Goal: Task Accomplishment & Management: Complete application form

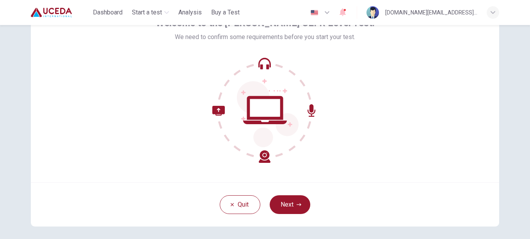
scroll to position [53, 0]
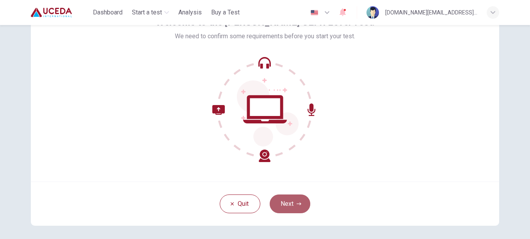
click at [290, 205] on button "Next" at bounding box center [290, 203] width 41 height 19
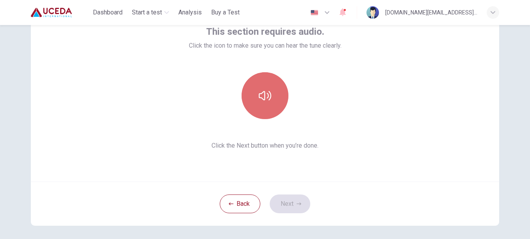
click at [261, 91] on icon "button" at bounding box center [265, 95] width 12 height 12
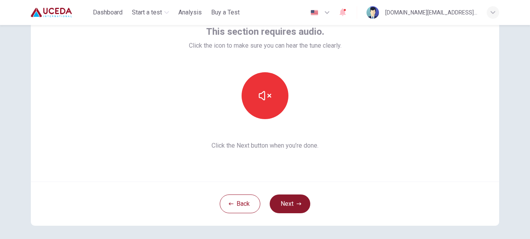
click at [280, 203] on button "Next" at bounding box center [290, 203] width 41 height 19
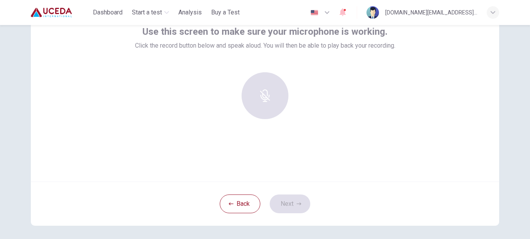
click at [289, 104] on div at bounding box center [265, 95] width 84 height 47
click at [275, 73] on div at bounding box center [265, 95] width 84 height 47
click at [254, 94] on div at bounding box center [265, 95] width 84 height 47
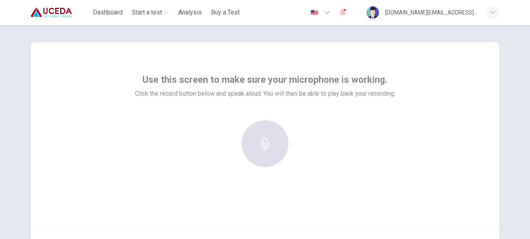
scroll to position [0, 0]
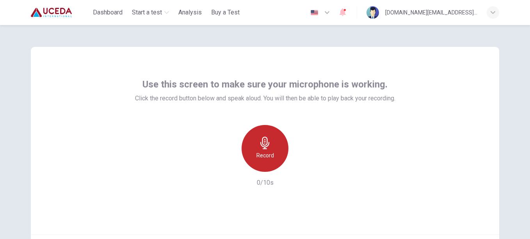
click at [262, 146] on icon "button" at bounding box center [265, 143] width 12 height 12
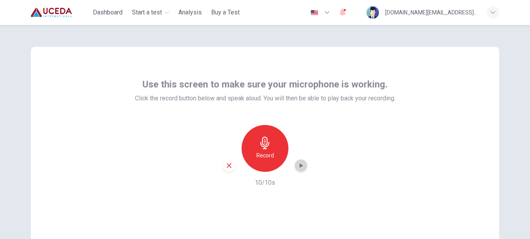
click at [299, 167] on icon "button" at bounding box center [301, 166] width 8 height 8
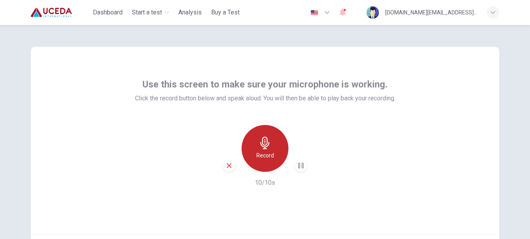
click at [260, 146] on icon "button" at bounding box center [265, 143] width 12 height 12
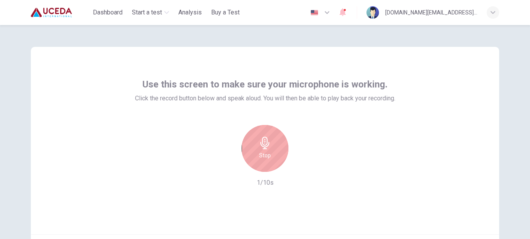
click at [260, 146] on icon "button" at bounding box center [265, 143] width 12 height 12
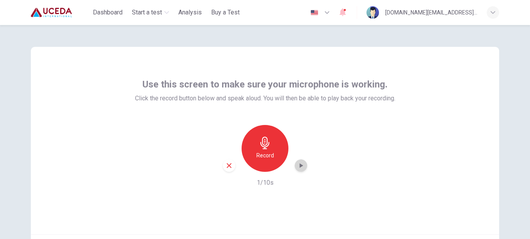
click at [300, 167] on icon "button" at bounding box center [302, 165] width 4 height 5
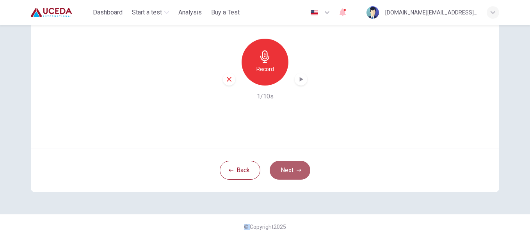
click at [291, 174] on button "Next" at bounding box center [290, 170] width 41 height 19
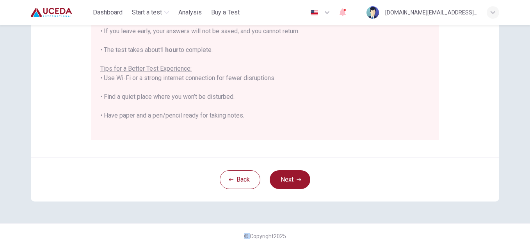
scroll to position [187, 0]
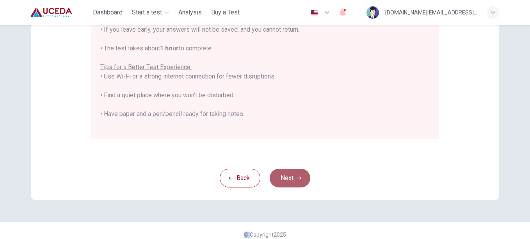
click at [301, 183] on button "Next" at bounding box center [290, 178] width 41 height 19
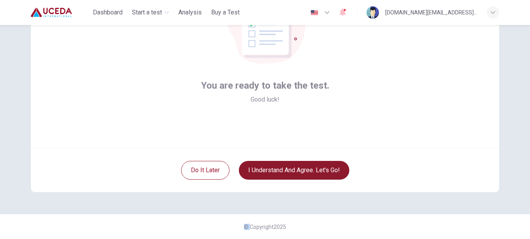
scroll to position [86, 0]
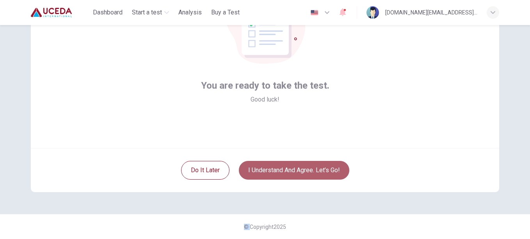
click at [302, 166] on button "I understand and agree. Let’s go!" at bounding box center [294, 170] width 110 height 19
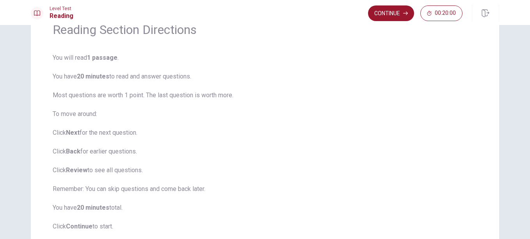
scroll to position [40, 0]
click at [391, 9] on button "Continue" at bounding box center [391, 13] width 46 height 16
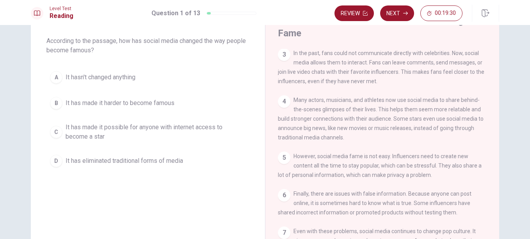
scroll to position [0, 0]
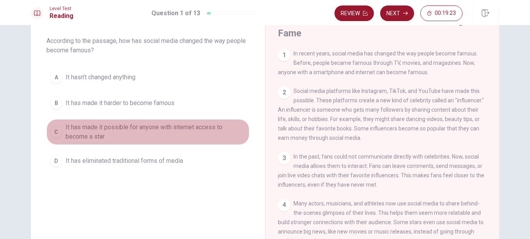
click at [95, 122] on button "C It has made it possible for anyone with internet access to become a star" at bounding box center [147, 132] width 203 height 26
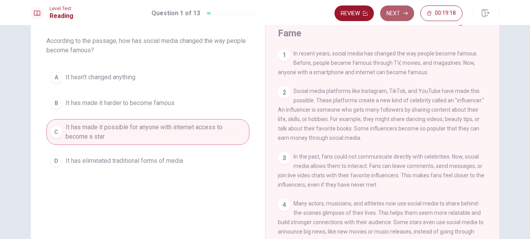
click at [399, 15] on button "Next" at bounding box center [397, 13] width 34 height 16
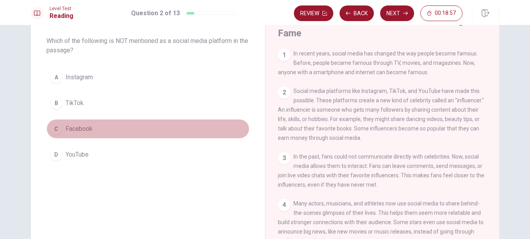
click at [73, 131] on span "Facebook" at bounding box center [79, 128] width 27 height 9
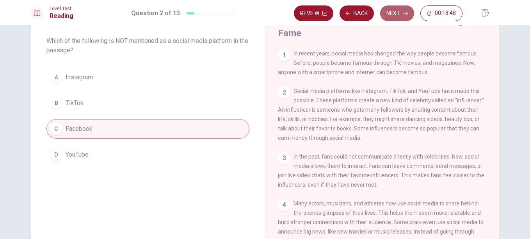
click at [398, 11] on button "Next" at bounding box center [397, 13] width 34 height 16
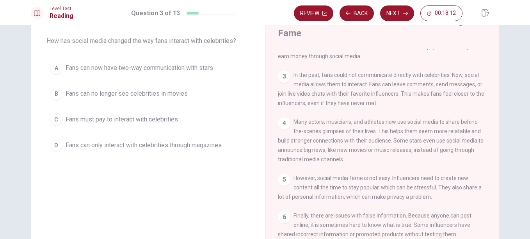
scroll to position [89, 0]
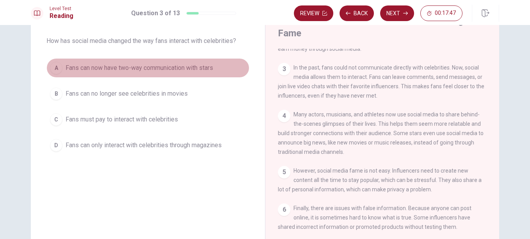
click at [191, 68] on span "Fans can now have two-way communication with stars" at bounding box center [140, 67] width 148 height 9
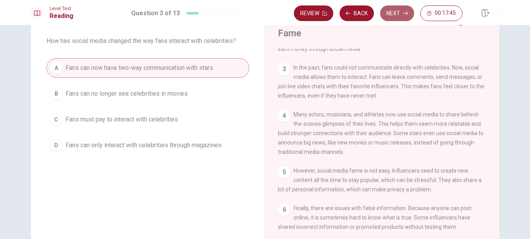
click at [402, 15] on button "Next" at bounding box center [397, 13] width 34 height 16
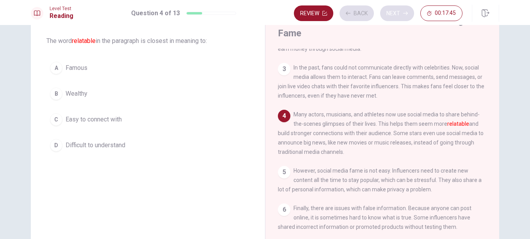
scroll to position [114, 0]
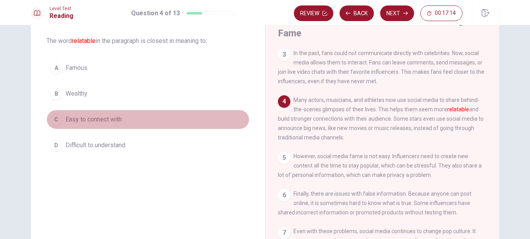
click at [106, 114] on button "C Easy to connect with" at bounding box center [147, 120] width 203 height 20
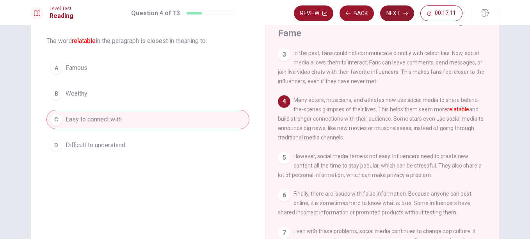
click at [401, 17] on button "Next" at bounding box center [397, 13] width 34 height 16
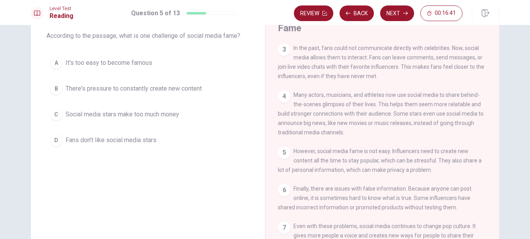
scroll to position [43, 0]
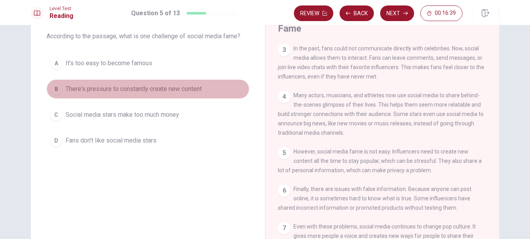
click at [162, 85] on span "There's pressure to constantly create new content" at bounding box center [134, 88] width 136 height 9
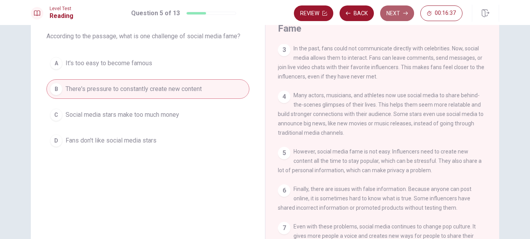
click at [391, 16] on button "Next" at bounding box center [397, 13] width 34 height 16
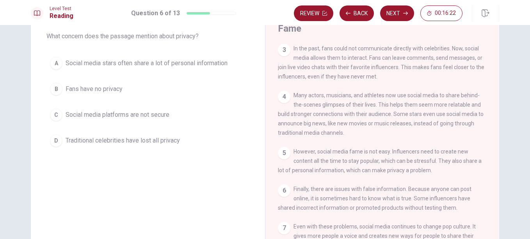
drag, startPoint x: 490, startPoint y: 144, endPoint x: 499, endPoint y: 161, distance: 19.4
click at [499, 161] on div "Question 6 What concern does the passage mention about privacy? A Social media …" at bounding box center [264, 139] width 493 height 284
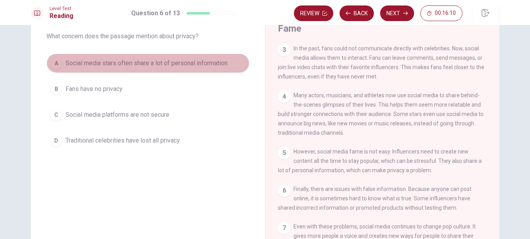
click at [189, 68] on button "A Social media stars often share a lot of personal information" at bounding box center [147, 63] width 203 height 20
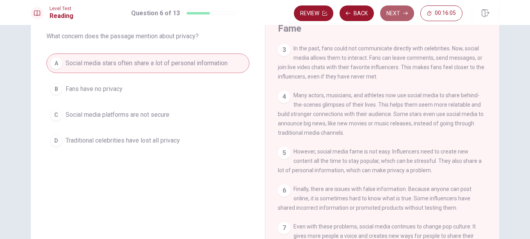
click at [388, 12] on button "Next" at bounding box center [397, 13] width 34 height 16
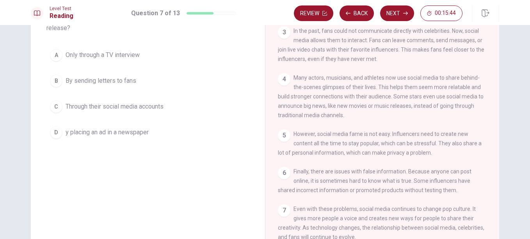
scroll to position [56, 0]
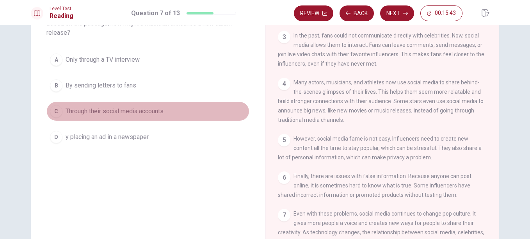
click at [143, 110] on span "Through their social media accounts" at bounding box center [115, 111] width 98 height 9
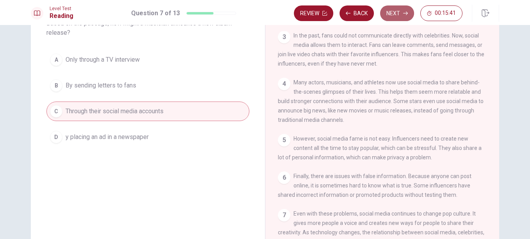
click at [396, 13] on button "Next" at bounding box center [397, 13] width 34 height 16
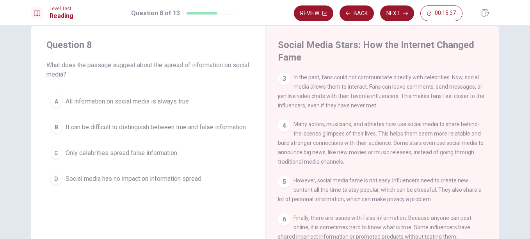
scroll to position [14, 0]
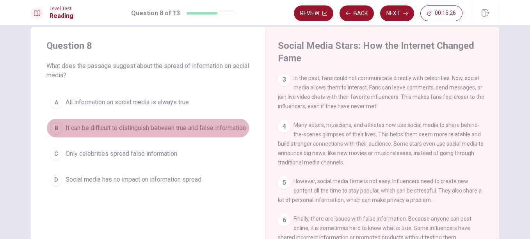
click at [174, 130] on span "It can be difficult to distinguish between true and false information" at bounding box center [156, 127] width 180 height 9
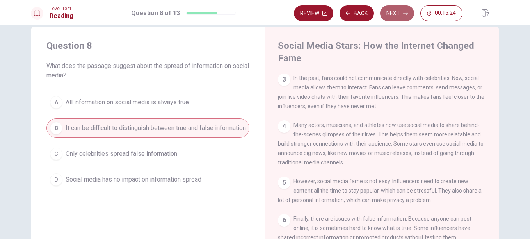
click at [395, 11] on button "Next" at bounding box center [397, 13] width 34 height 16
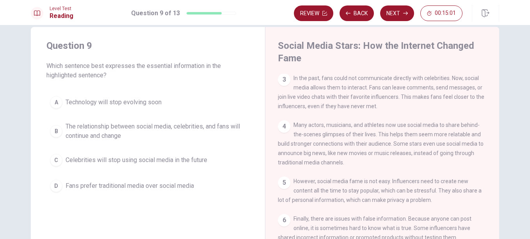
drag, startPoint x: 491, startPoint y: 172, endPoint x: 530, endPoint y: 121, distance: 63.5
click at [530, 121] on html "This site uses cookies, as explained in our Privacy Policy . If you agree to th…" at bounding box center [265, 119] width 530 height 239
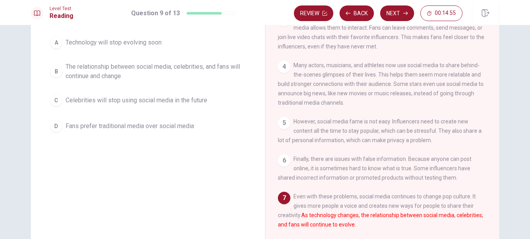
scroll to position [60, 0]
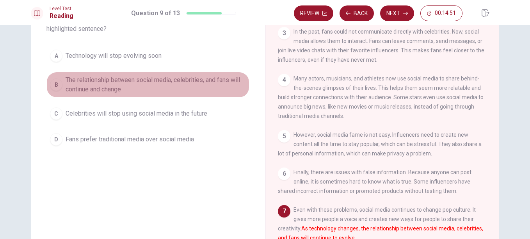
click at [91, 87] on span "The relationship between social media, celebrities, and fans will continue and …" at bounding box center [156, 84] width 180 height 19
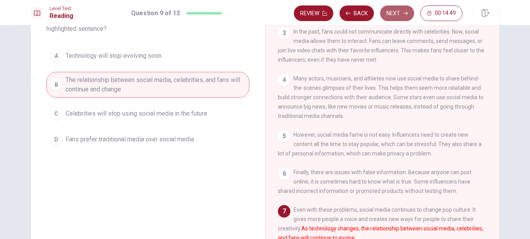
click at [399, 13] on button "Next" at bounding box center [397, 13] width 34 height 16
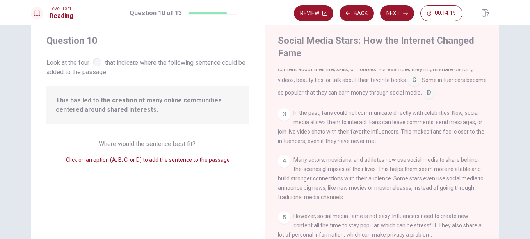
scroll to position [0, 0]
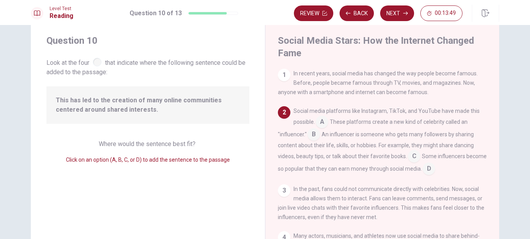
click at [414, 156] on input at bounding box center [414, 157] width 12 height 12
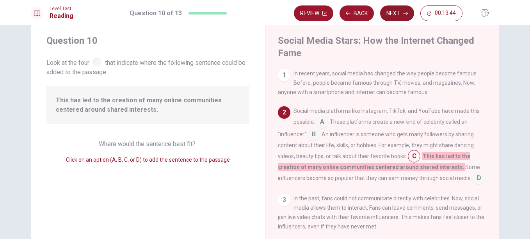
click at [398, 12] on button "Next" at bounding box center [397, 13] width 34 height 16
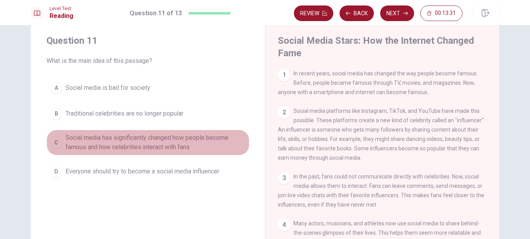
click at [118, 139] on span "Social media has significantly changed how people become famous and how celebri…" at bounding box center [156, 142] width 180 height 19
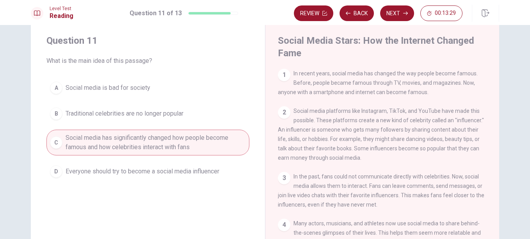
scroll to position [126, 0]
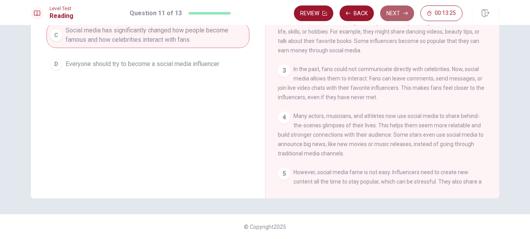
click at [402, 12] on button "Next" at bounding box center [397, 13] width 34 height 16
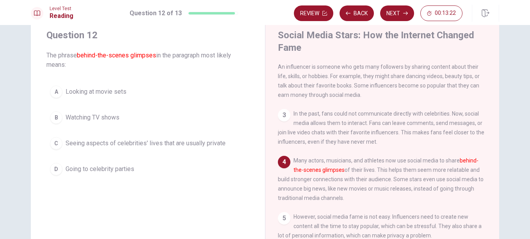
scroll to position [0, 0]
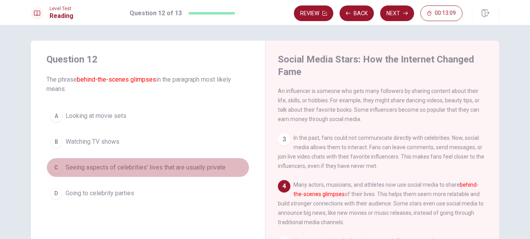
click at [182, 162] on button "C Seeing aspects of celebrities' lives that are usually private" at bounding box center [147, 168] width 203 height 20
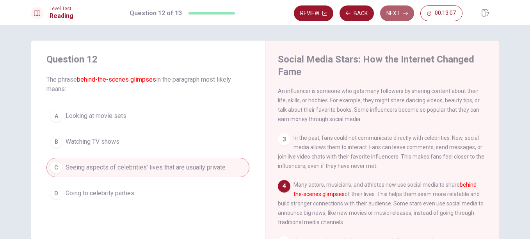
click at [398, 10] on button "Next" at bounding box center [397, 13] width 34 height 16
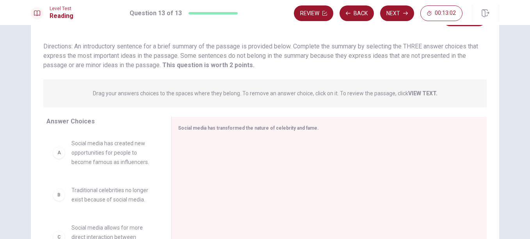
scroll to position [44, 0]
drag, startPoint x: 253, startPoint y: 155, endPoint x: 531, endPoint y: 143, distance: 278.2
click at [530, 143] on html "This site uses cookies, as explained in our Privacy Policy . If you agree to th…" at bounding box center [265, 119] width 530 height 239
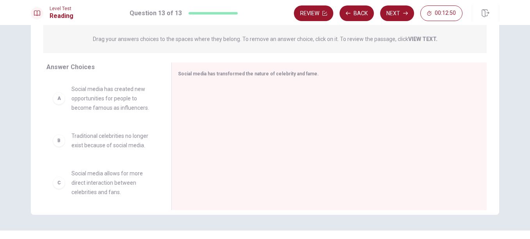
scroll to position [114, 0]
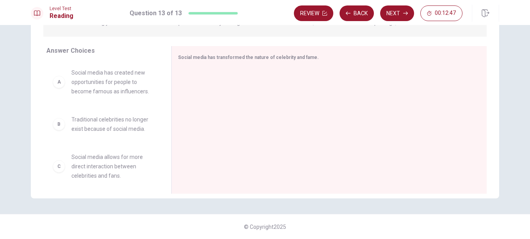
click at [140, 136] on div "B Traditional celebrities no longer exist because of social media." at bounding box center [102, 124] width 112 height 31
click at [132, 130] on span "Traditional celebrities no longer exist because of social media." at bounding box center [111, 124] width 81 height 19
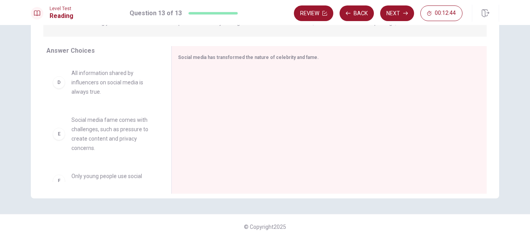
scroll to position [145, 0]
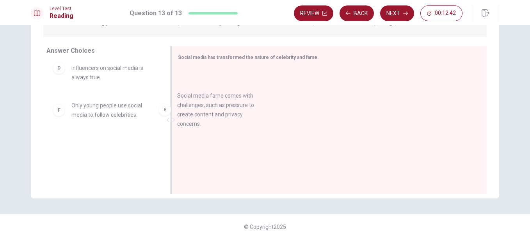
drag, startPoint x: 116, startPoint y: 118, endPoint x: 226, endPoint y: 107, distance: 110.9
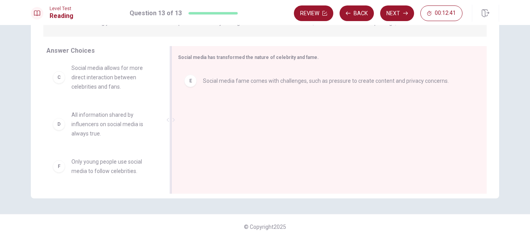
scroll to position [89, 0]
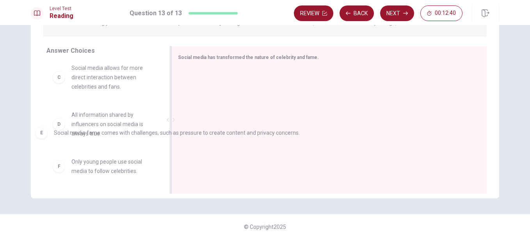
drag, startPoint x: 237, startPoint y: 84, endPoint x: 79, endPoint y: 139, distance: 166.7
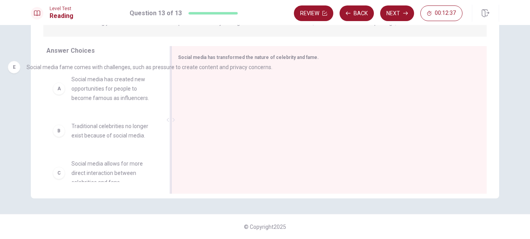
scroll to position [0, 0]
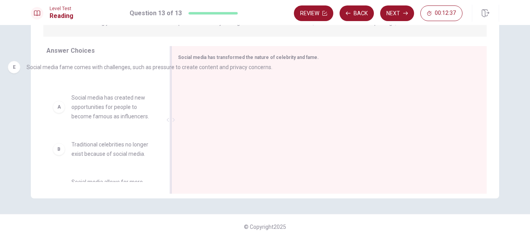
drag, startPoint x: 234, startPoint y: 85, endPoint x: 49, endPoint y: 71, distance: 186.0
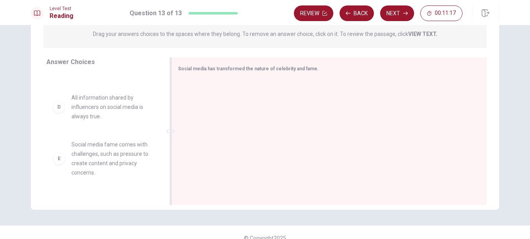
scroll to position [139, 0]
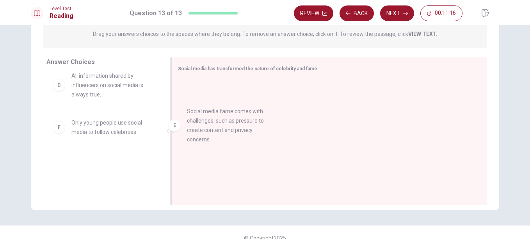
drag, startPoint x: 105, startPoint y: 135, endPoint x: 255, endPoint y: 117, distance: 151.4
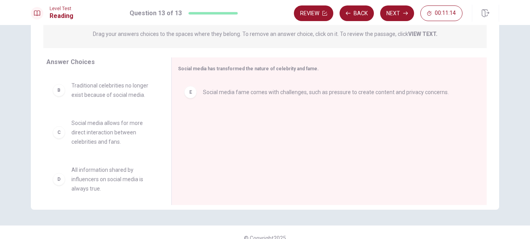
scroll to position [44, 0]
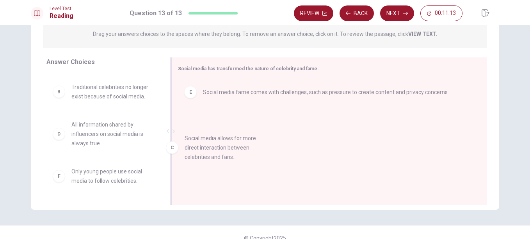
drag, startPoint x: 93, startPoint y: 129, endPoint x: 214, endPoint y: 144, distance: 121.5
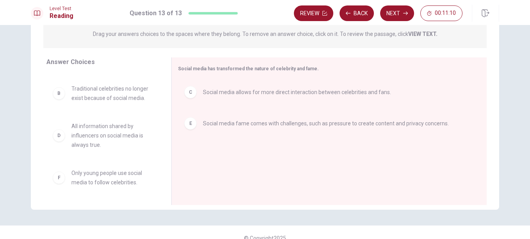
scroll to position [0, 0]
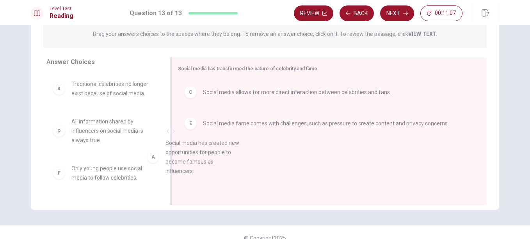
drag, startPoint x: 125, startPoint y: 103, endPoint x: 232, endPoint y: 168, distance: 124.9
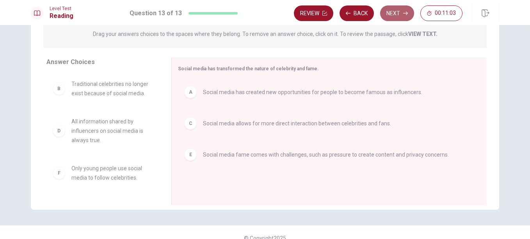
click at [389, 14] on button "Next" at bounding box center [397, 13] width 34 height 16
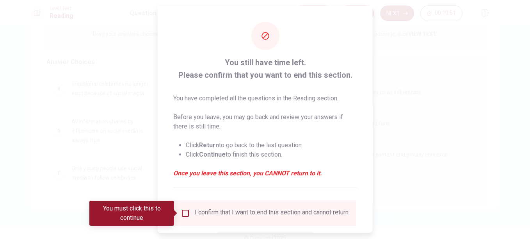
drag, startPoint x: 368, startPoint y: 133, endPoint x: 370, endPoint y: 169, distance: 36.4
click at [370, 169] on div "You still have time left. Please confirm that you want to end this section. You…" at bounding box center [265, 119] width 215 height 226
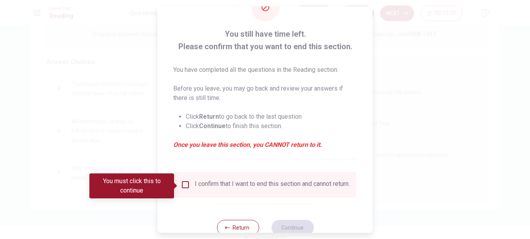
scroll to position [52, 0]
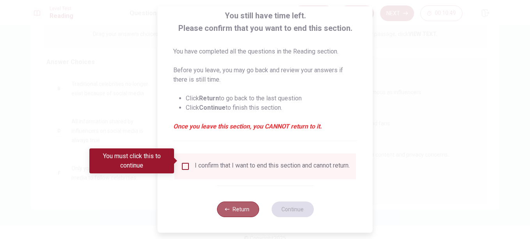
click at [230, 213] on button "Return" at bounding box center [238, 209] width 42 height 16
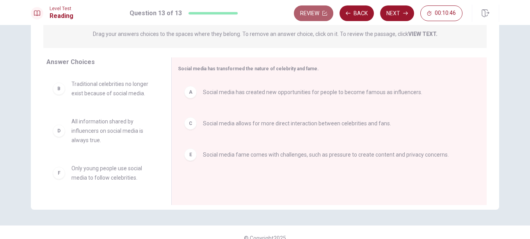
click at [319, 18] on button "Review" at bounding box center [313, 13] width 39 height 16
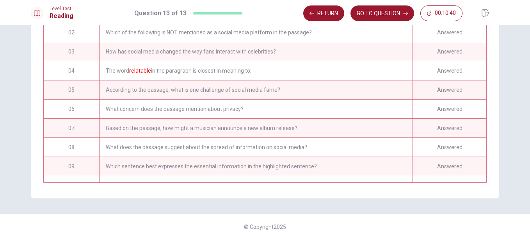
scroll to position [0, 0]
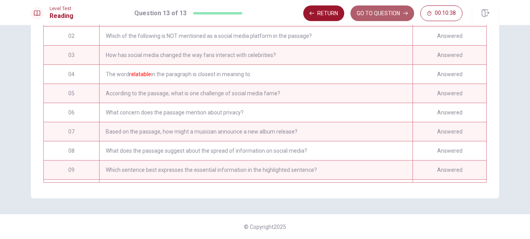
click at [375, 6] on button "GO TO QUESTION" at bounding box center [383, 13] width 64 height 16
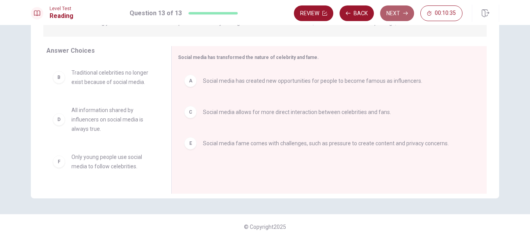
click at [395, 16] on button "Next" at bounding box center [397, 13] width 34 height 16
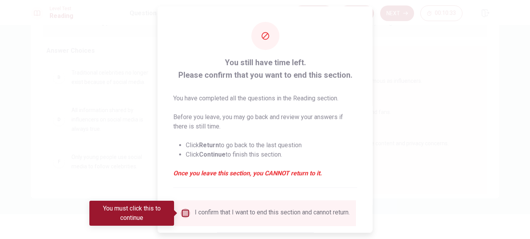
click at [187, 212] on input "You must click this to continue" at bounding box center [185, 212] width 9 height 9
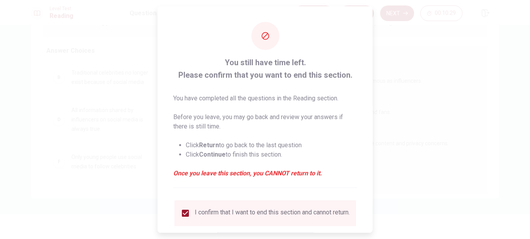
drag, startPoint x: 368, startPoint y: 149, endPoint x: 373, endPoint y: 164, distance: 16.0
click at [373, 164] on div "You still have time left. Please confirm that you want to end this section. You…" at bounding box center [265, 119] width 530 height 239
click at [373, 164] on div at bounding box center [265, 119] width 530 height 239
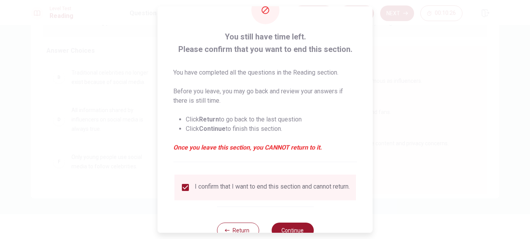
scroll to position [52, 0]
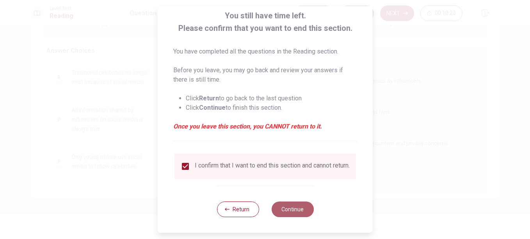
click at [292, 210] on button "Continue" at bounding box center [292, 209] width 42 height 16
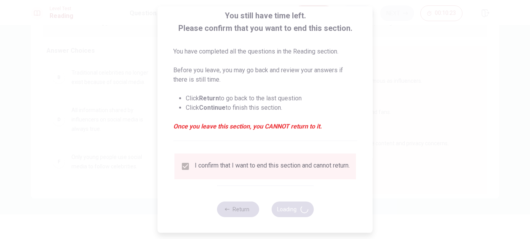
scroll to position [135, 0]
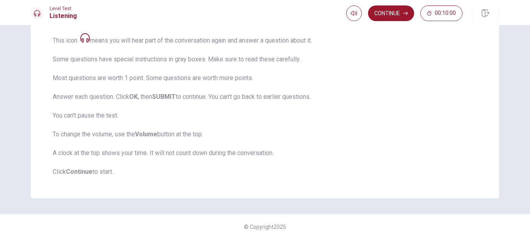
click at [129, 64] on span "This test checks how well you understand spoken English. You will listen to 1 c…" at bounding box center [265, 67] width 425 height 218
click at [392, 12] on button "Continue" at bounding box center [391, 13] width 46 height 16
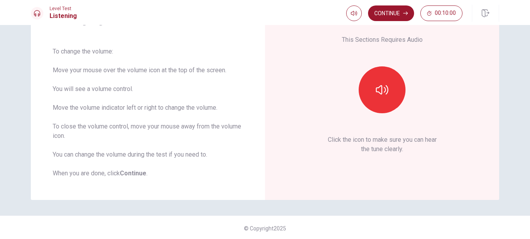
scroll to position [53, 0]
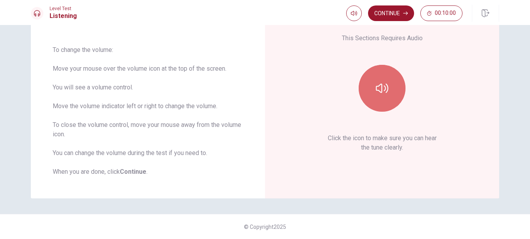
click at [391, 104] on button "button" at bounding box center [382, 88] width 47 height 47
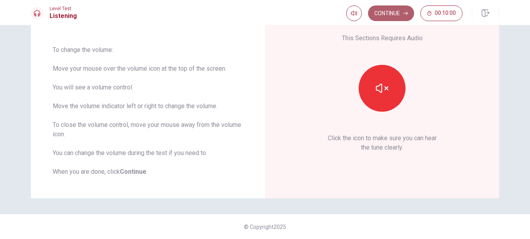
click at [392, 10] on button "Continue" at bounding box center [391, 13] width 46 height 16
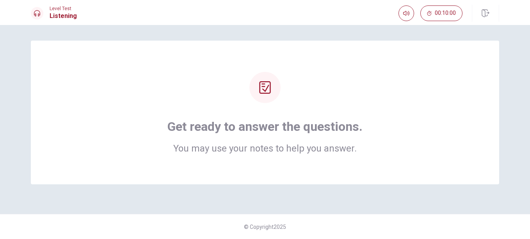
click at [273, 88] on div at bounding box center [264, 87] width 31 height 31
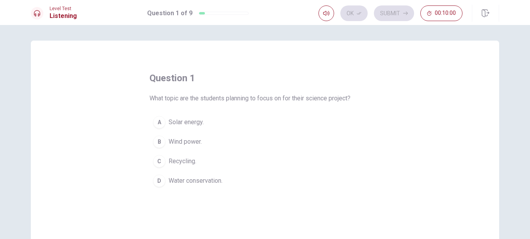
click at [267, 88] on div "question 1 What topic are the students planning to focus on for their science p…" at bounding box center [265, 131] width 231 height 119
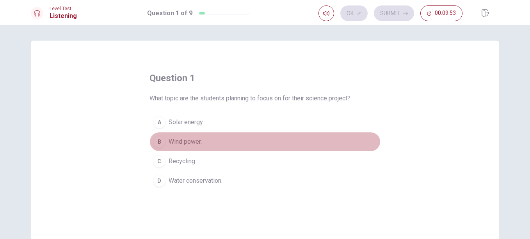
click at [184, 143] on span "Wind power." at bounding box center [185, 141] width 33 height 9
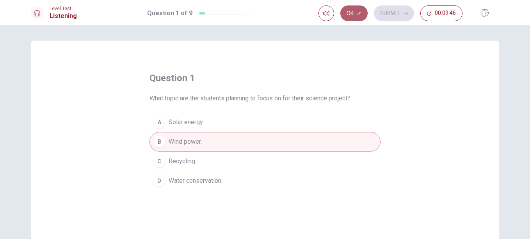
click at [354, 16] on button "Ok" at bounding box center [353, 13] width 27 height 16
click at [403, 15] on icon "button" at bounding box center [405, 13] width 5 height 5
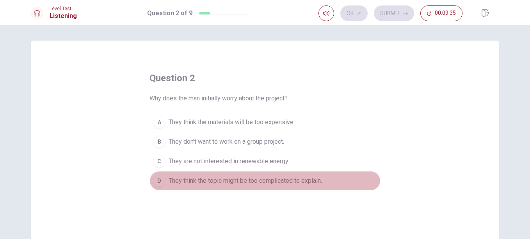
click at [280, 182] on span "They think the topic might be too complicated to explain." at bounding box center [245, 180] width 153 height 9
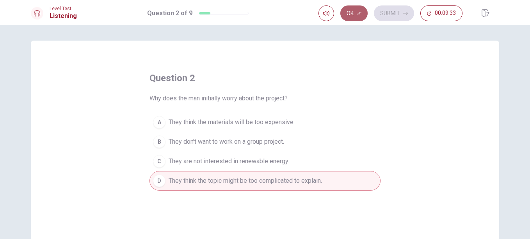
click at [352, 12] on button "Ok" at bounding box center [353, 13] width 27 height 16
click at [396, 9] on button "Submit" at bounding box center [394, 13] width 40 height 16
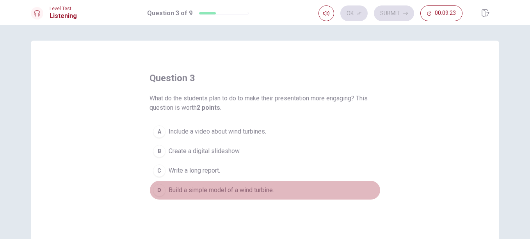
click at [207, 190] on span "Build a simple model of a wind turbine." at bounding box center [221, 189] width 105 height 9
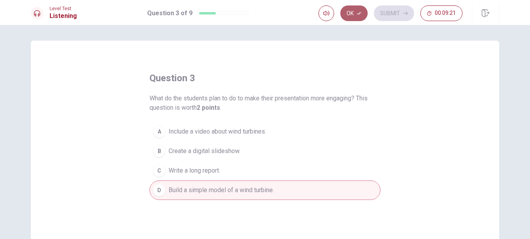
click at [354, 6] on button "Ok" at bounding box center [353, 13] width 27 height 16
click at [391, 9] on button "Submit" at bounding box center [394, 13] width 40 height 16
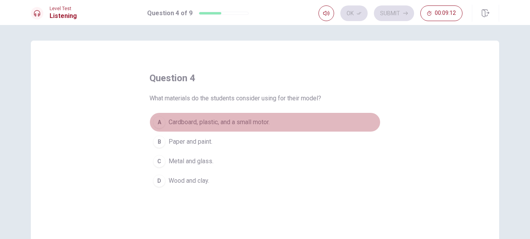
click at [260, 125] on span "Cardboard, plastic, and a small motor." at bounding box center [219, 122] width 101 height 9
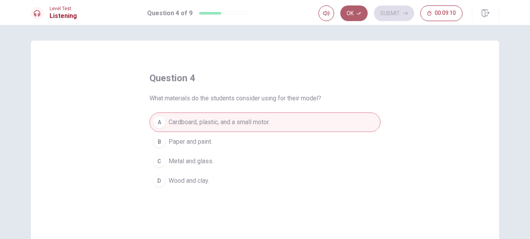
click at [350, 15] on button "Ok" at bounding box center [353, 13] width 27 height 16
click at [381, 13] on button "Submit" at bounding box center [394, 13] width 40 height 16
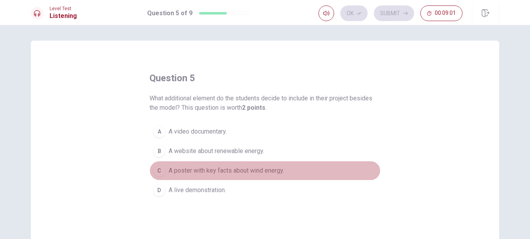
click at [267, 166] on span "A poster with key facts about wind energy." at bounding box center [227, 170] width 116 height 9
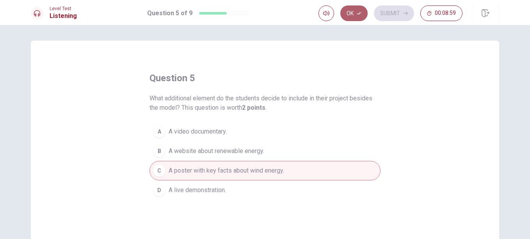
click at [355, 15] on button "Ok" at bounding box center [353, 13] width 27 height 16
click at [388, 15] on button "Submit" at bounding box center [394, 13] width 40 height 16
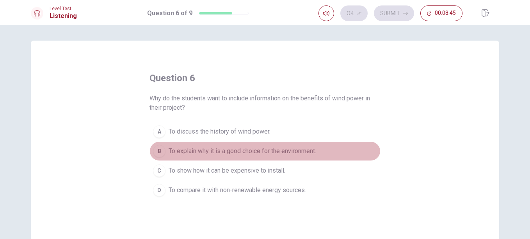
click at [283, 148] on span "To explain why it is a good choice for the environment." at bounding box center [243, 150] width 148 height 9
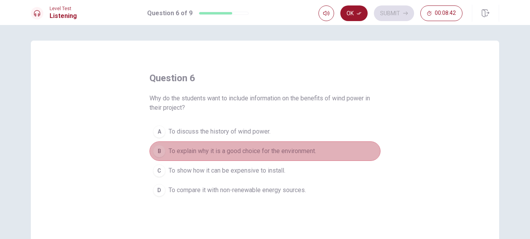
click at [283, 148] on span "To explain why it is a good choice for the environment." at bounding box center [243, 150] width 148 height 9
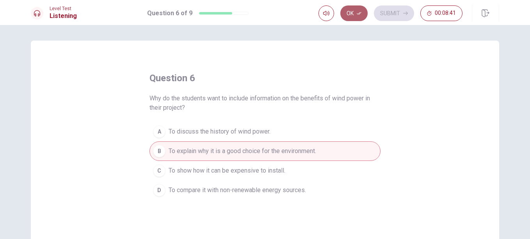
click at [354, 14] on button "Ok" at bounding box center [353, 13] width 27 height 16
click at [391, 15] on button "Submit" at bounding box center [394, 13] width 40 height 16
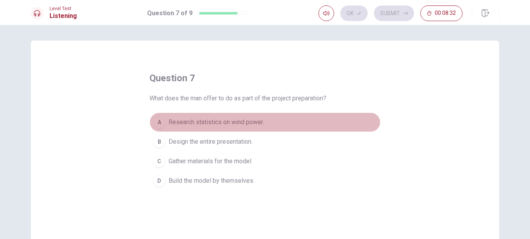
click at [234, 128] on button "A Research statistics on wind power. ." at bounding box center [265, 122] width 231 height 20
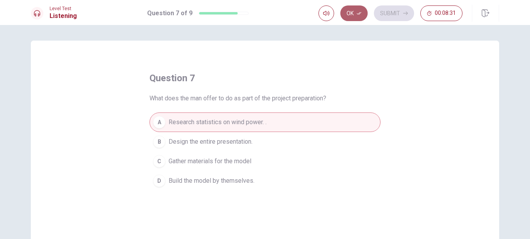
click at [356, 11] on button "Ok" at bounding box center [353, 13] width 27 height 16
click at [385, 12] on button "Submit" at bounding box center [394, 13] width 40 height 16
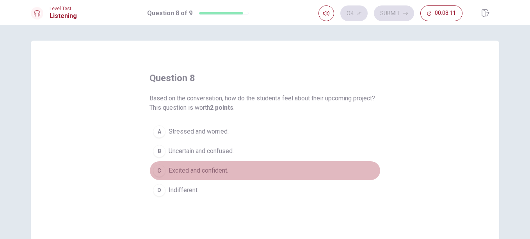
click at [182, 172] on span "Excited and confident." at bounding box center [199, 170] width 60 height 9
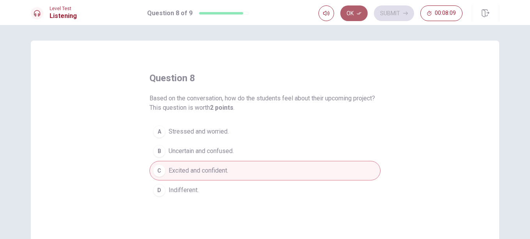
click at [352, 17] on button "Ok" at bounding box center [353, 13] width 27 height 16
click at [388, 14] on button "Submit" at bounding box center [394, 13] width 40 height 16
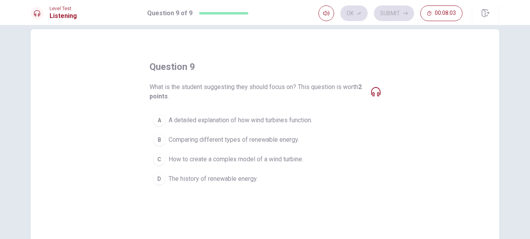
scroll to position [11, 0]
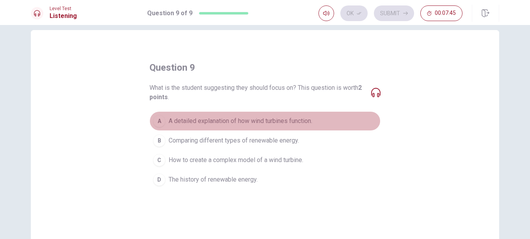
click at [270, 118] on span "A detailed explanation of how wind turbines function." at bounding box center [241, 120] width 144 height 9
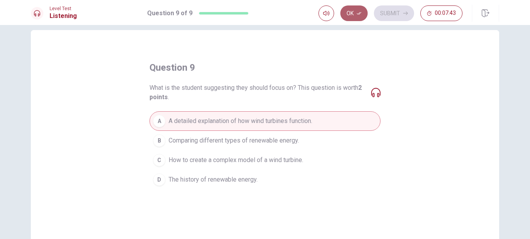
click at [356, 14] on button "Ok" at bounding box center [353, 13] width 27 height 16
click at [394, 9] on button "Submit" at bounding box center [394, 13] width 40 height 16
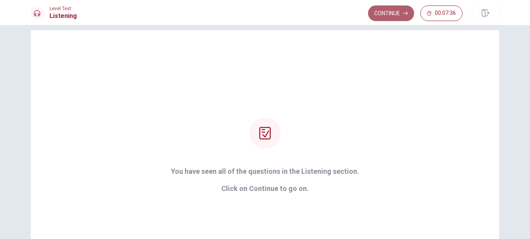
click at [390, 11] on button "Continue" at bounding box center [391, 13] width 46 height 16
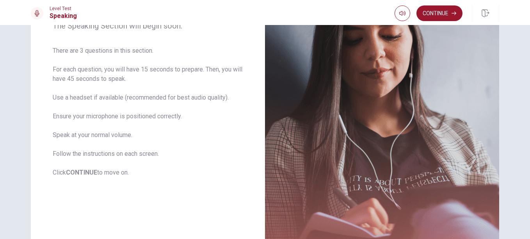
scroll to position [0, 0]
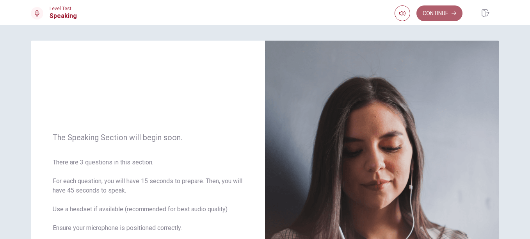
click at [444, 8] on button "Continue" at bounding box center [440, 13] width 46 height 16
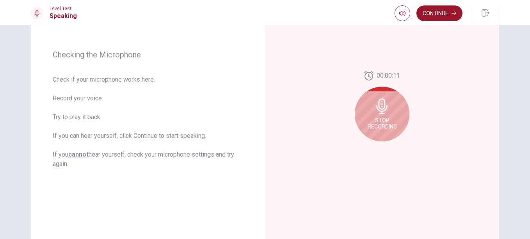
scroll to position [102, 0]
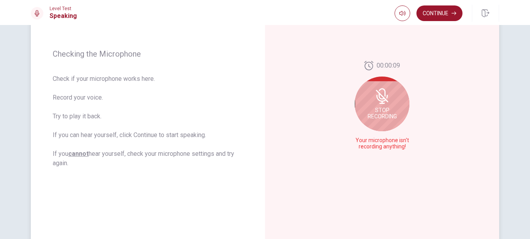
click at [382, 101] on icon at bounding box center [381, 98] width 10 height 7
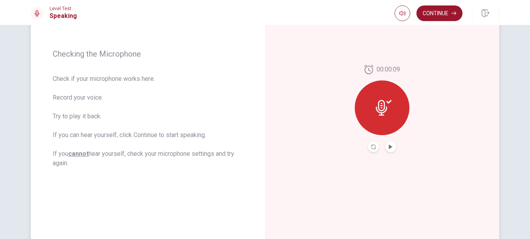
click at [373, 105] on div at bounding box center [382, 107] width 55 height 55
drag, startPoint x: 382, startPoint y: 110, endPoint x: 383, endPoint y: 100, distance: 9.8
click at [383, 100] on icon at bounding box center [384, 108] width 16 height 16
drag, startPoint x: 383, startPoint y: 100, endPoint x: 390, endPoint y: 102, distance: 7.0
click at [390, 102] on div at bounding box center [382, 107] width 55 height 55
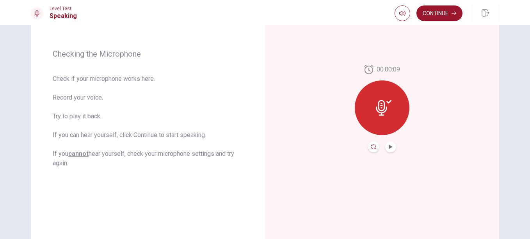
drag, startPoint x: 390, startPoint y: 102, endPoint x: 372, endPoint y: 146, distance: 47.1
click at [372, 146] on div "00:00:09" at bounding box center [382, 108] width 55 height 87
click at [372, 146] on icon "Record Again" at bounding box center [373, 146] width 5 height 5
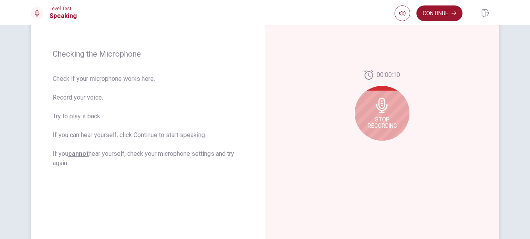
click at [381, 101] on icon at bounding box center [381, 106] width 11 height 16
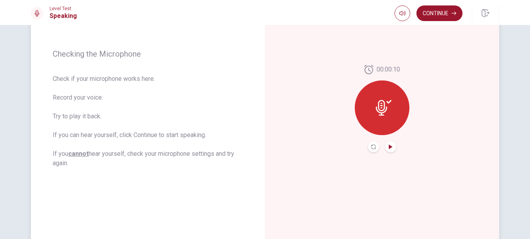
click at [389, 146] on icon "Play Audio" at bounding box center [391, 146] width 4 height 5
click at [388, 146] on icon "Play Audio" at bounding box center [390, 146] width 5 height 5
click at [381, 148] on div at bounding box center [382, 146] width 28 height 11
click at [442, 7] on button "Continue" at bounding box center [440, 13] width 46 height 16
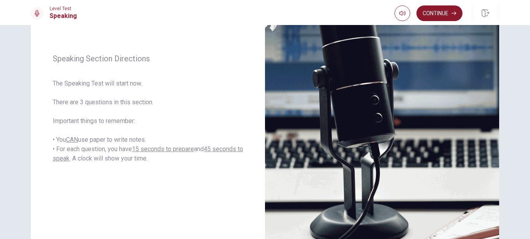
click at [446, 12] on button "Continue" at bounding box center [440, 13] width 46 height 16
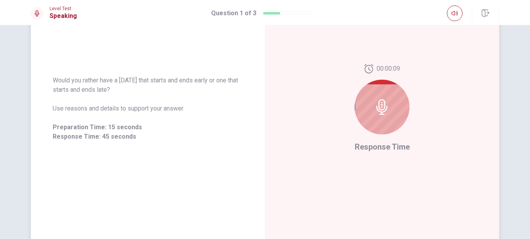
click at [385, 113] on icon at bounding box center [382, 107] width 16 height 16
click at [377, 108] on icon at bounding box center [381, 107] width 11 height 16
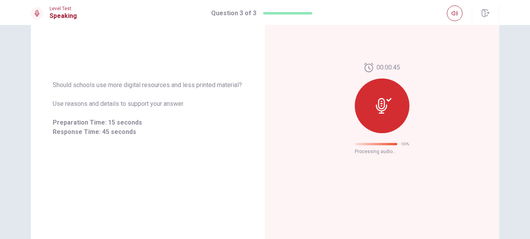
scroll to position [45, 0]
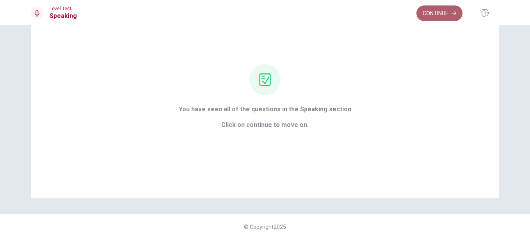
click at [430, 16] on button "Continue" at bounding box center [440, 13] width 46 height 16
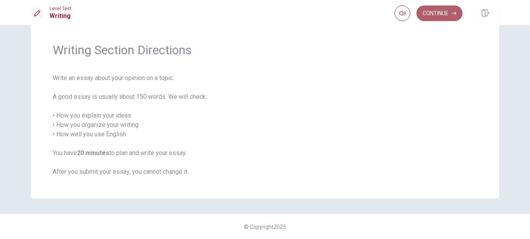
click at [430, 16] on button "Continue" at bounding box center [440, 13] width 46 height 16
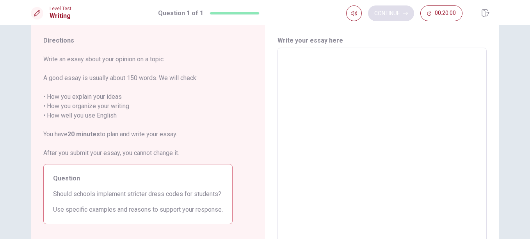
scroll to position [102, 0]
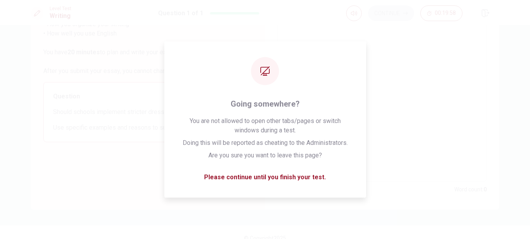
drag, startPoint x: 524, startPoint y: 164, endPoint x: 530, endPoint y: 139, distance: 25.6
click at [530, 139] on html "This site uses cookies, as explained in our Privacy Policy . If you agree to th…" at bounding box center [265, 119] width 530 height 239
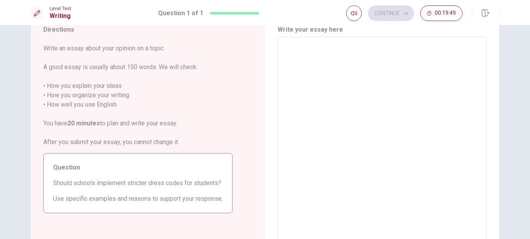
scroll to position [0, 0]
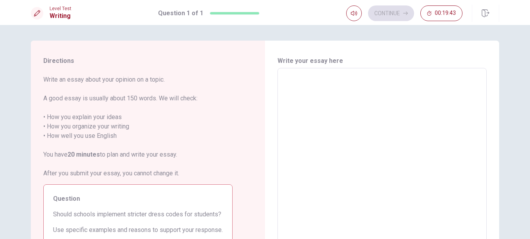
drag, startPoint x: 526, startPoint y: 68, endPoint x: 528, endPoint y: 91, distance: 23.9
click at [528, 91] on div "Directions Write an essay about your opinion on a topic. A good essay is usuall…" at bounding box center [265, 132] width 530 height 214
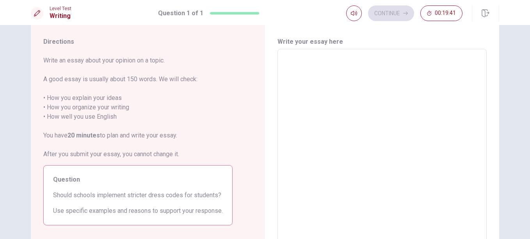
scroll to position [21, 0]
click at [329, 89] on textarea at bounding box center [382, 155] width 198 height 203
type textarea "U"
type textarea "x"
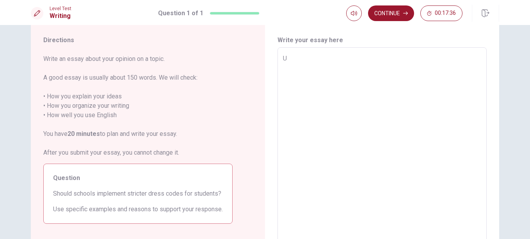
type textarea "Us"
type textarea "x"
type textarea "Usi"
type textarea "x"
type textarea "Usin"
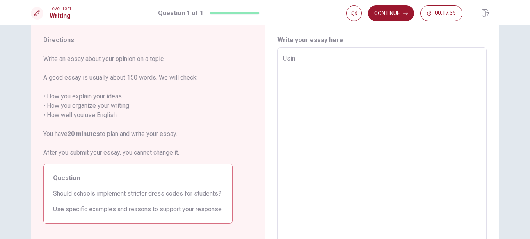
type textarea "x"
type textarea "Usi"
type textarea "x"
type textarea "Us"
type textarea "x"
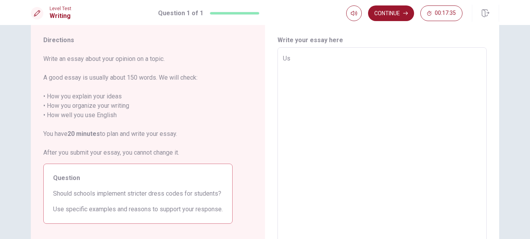
type textarea "U"
type textarea "x"
type textarea "I"
type textarea "x"
type textarea "Is"
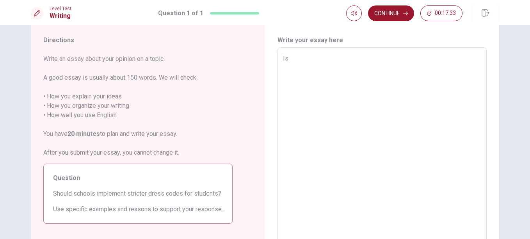
type textarea "x"
type textarea "Is"
type textarea "x"
type textarea "Is u"
type textarea "x"
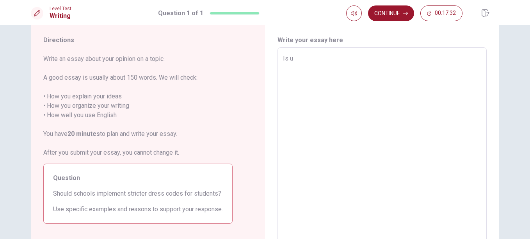
type textarea "Is us"
type textarea "x"
type textarea "Is usi"
type textarea "x"
type textarea "Is usin"
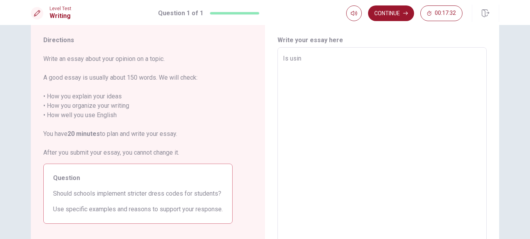
type textarea "x"
type textarea "Is using"
type textarea "x"
type textarea "Is using"
type textarea "x"
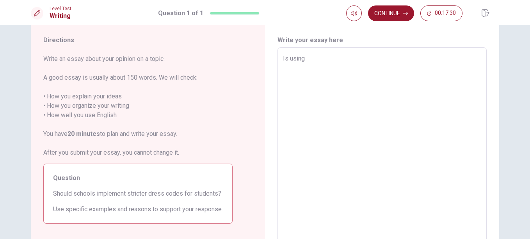
type textarea "Is using I"
type textarea "x"
type textarea "Is using IA"
type textarea "x"
type textarea "Is using IA"
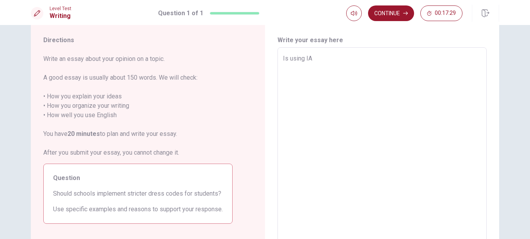
type textarea "x"
type textarea "Is using IA a"
type textarea "x"
type textarea "Is using IA al"
type textarea "x"
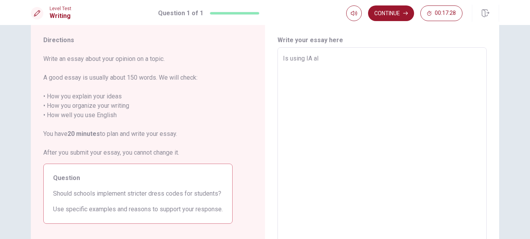
type textarea "Is using IA ali"
type textarea "x"
type textarea "Is using IA alim"
type textarea "x"
type textarea "Is using IA alimi"
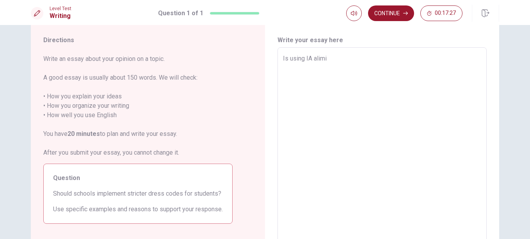
type textarea "x"
type textarea "Is using IA alimit"
type textarea "x"
type textarea "Is using IA alimita"
type textarea "x"
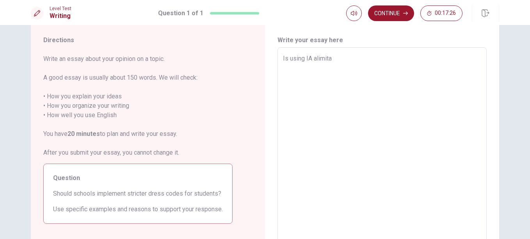
type textarea "Is using IA alimitan"
type textarea "x"
type textarea "Is using IA alimitant"
type textarea "x"
type textarea "Is using IA alimitant"
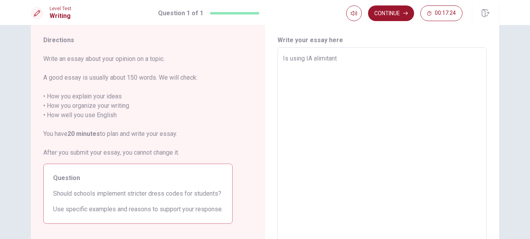
click at [317, 57] on textarea "Is using IA alimitant" at bounding box center [382, 155] width 198 height 203
type textarea "x"
type textarea "Is using IA a limitant"
drag, startPoint x: 344, startPoint y: 60, endPoint x: 317, endPoint y: 61, distance: 27.8
click at [317, 61] on textarea "Is using IA a limitant" at bounding box center [382, 155] width 198 height 203
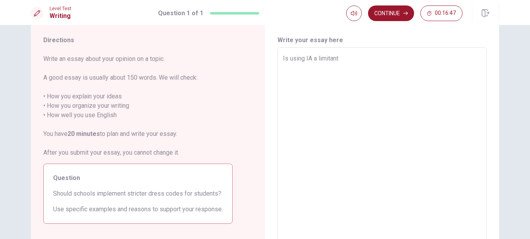
click at [358, 62] on textarea "Is using IA a limitant" at bounding box center [382, 155] width 198 height 203
type textarea "x"
type textarea "Is using IA a limitant"
type textarea "x"
type textarea "Is using IA a limitan"
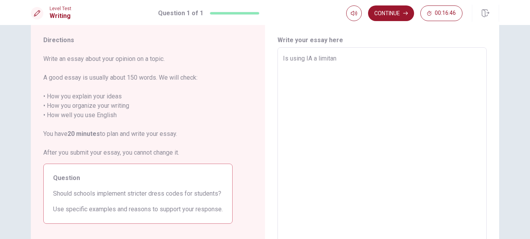
type textarea "x"
type textarea "Is using IA a limita"
type textarea "x"
type textarea "Is using IA a limitat"
type textarea "x"
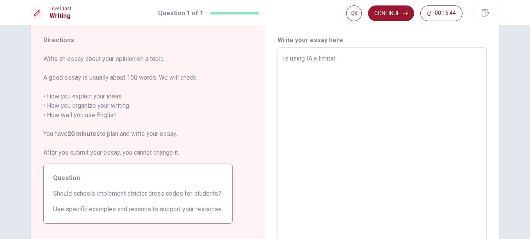
type textarea "Is using IA a limitati"
type textarea "x"
type textarea "Is using IA a limitatio"
type textarea "x"
type textarea "Is using IA a limitation"
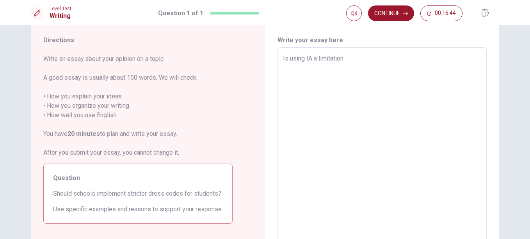
type textarea "x"
type textarea "Is using IA a limitation"
type textarea "x"
type textarea "Is using IA a limitation o"
type textarea "x"
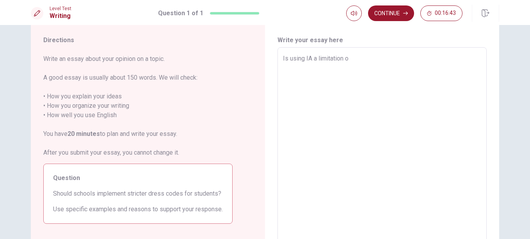
type textarea "Is using IA a limitation of"
type textarea "x"
type textarea "Is using IA a limitation of"
type textarea "x"
type textarea "Is using IA a limitation of c"
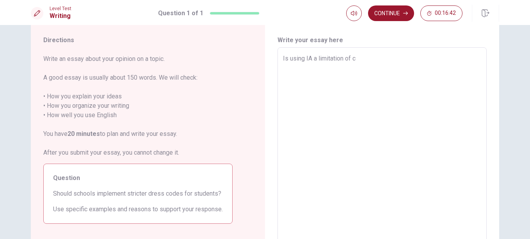
type textarea "x"
type textarea "Is using IA a limitation of cr"
type textarea "x"
type textarea "Is using IA a limitation of cre"
type textarea "x"
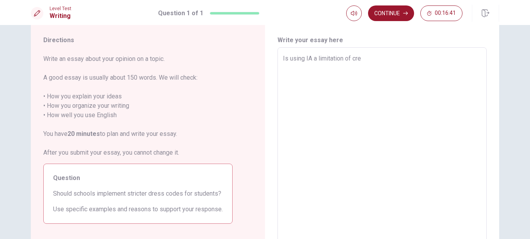
type textarea "Is using IA a limitation of crea"
type textarea "x"
type textarea "Is using IA a limitation of creat"
type textarea "x"
type textarea "Is using IA a limitation of creati"
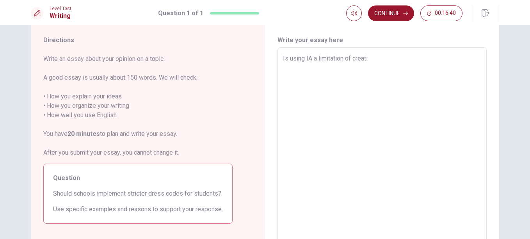
type textarea "x"
type textarea "Is using IA a limitation of creativ"
type textarea "x"
type textarea "Is using IA a limitation of creativi"
type textarea "x"
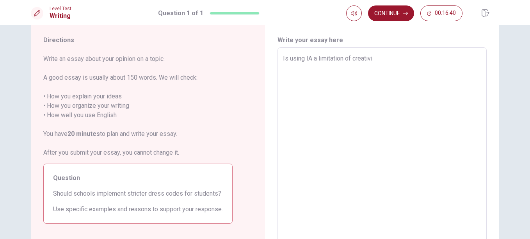
type textarea "Is using IA a limitation of creativit"
type textarea "x"
type textarea "Is using IA a limitation of creativity"
type textarea "x"
type textarea "Is using IA a limitation of creativity"
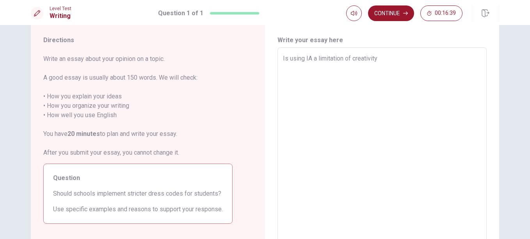
type textarea "x"
type textarea "Is using IA a limitation of creativity a"
type textarea "x"
type textarea "Is using IA a limitation of creativity an"
type textarea "x"
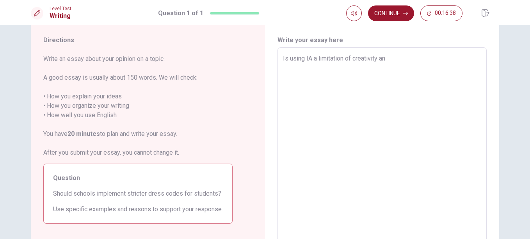
type textarea "Is using IA a limitation of creativity and"
type textarea "x"
type textarea "Is using IA a limitation of creativity and"
type textarea "x"
type textarea "Is using IA a limitation of creativity and r"
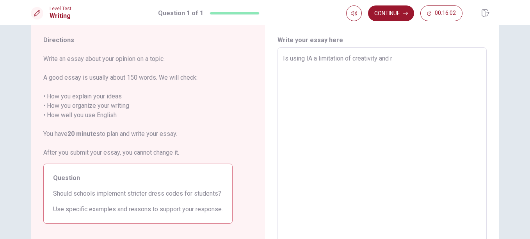
type textarea "x"
type textarea "Is using IA a limitation of creativity and re"
type textarea "x"
type textarea "Is using IA a limitation of creativity and rea"
type textarea "x"
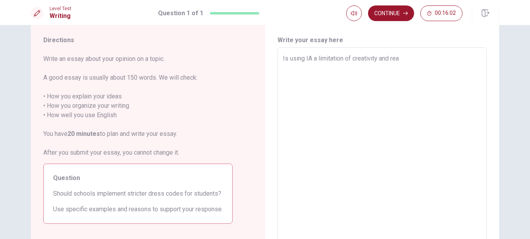
type textarea "Is using IA a limitation of creativity and reas"
type textarea "x"
type textarea "Is using IA a limitation of creativity and reaso"
type textarea "x"
type textarea "Is using IA a limitation of creativity and reason"
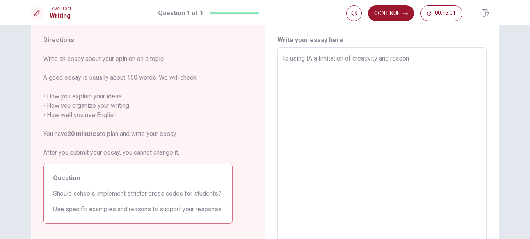
type textarea "x"
type textarea "Is using IA a limitation of creativity and reasong"
type textarea "x"
type textarea "Is using IA a limitation of creativity and reasong"
type textarea "x"
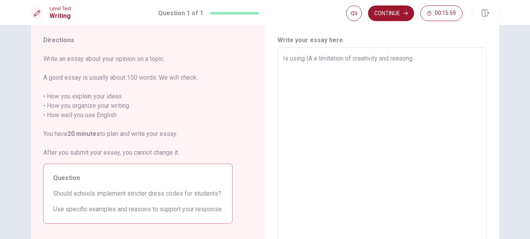
type textarea "Is using IA a limitation of creativity and reasong"
type textarea "x"
type textarea "Is using IA a limitation of creativity and reasong"
type textarea "x"
type textarea "Is using IA a limitation of creativity and reasong I"
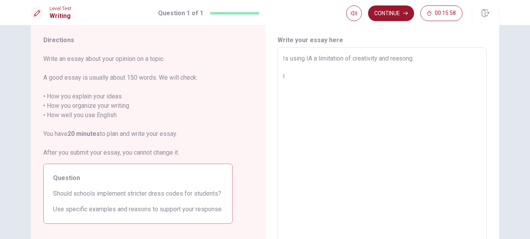
type textarea "x"
type textarea "Is using IA a limitation of creativity and reasong In"
type textarea "x"
type textarea "Is using IA a limitation of creativity and reasong In"
type textarea "x"
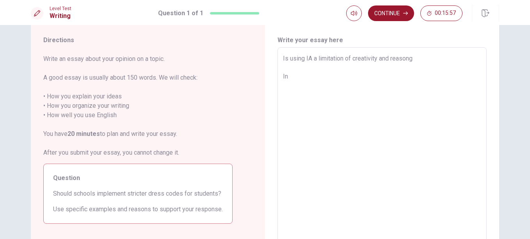
type textarea "Is using IA a limitation of creativity and reasong In m"
type textarea "x"
type textarea "Is using IA a limitation of creativity and reasong In my"
type textarea "x"
type textarea "Is using IA a limitation of creativity and reasong In my"
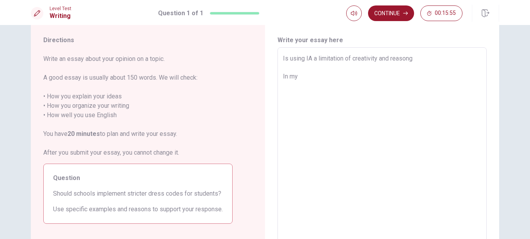
type textarea "x"
type textarea "Is using IA a limitation of creativity and reasong In my o"
type textarea "x"
type textarea "Is using IA a limitation of creativity and reasong In my op"
type textarea "x"
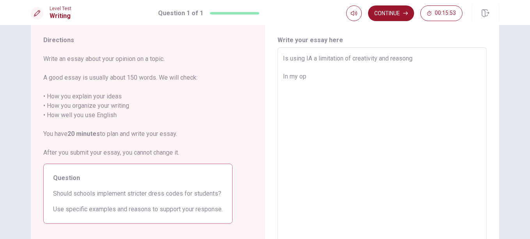
type textarea "Is using IA a limitation of creativity and reasong In my opi"
type textarea "x"
type textarea "Is using IA a limitation of creativity and reasong In my opin"
type textarea "x"
type textarea "Is using IA a limitation of creativity and reasong In my opini"
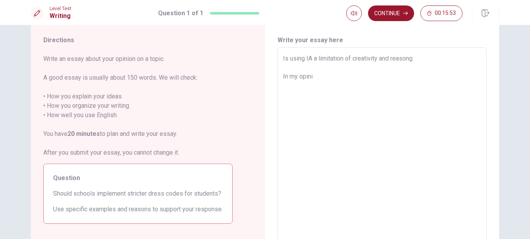
type textarea "x"
type textarea "Is using IA a limitation of creativity and reasong In my opinio"
type textarea "x"
type textarea "Is using IA a limitation of creativity and reasong In my opinion"
type textarea "x"
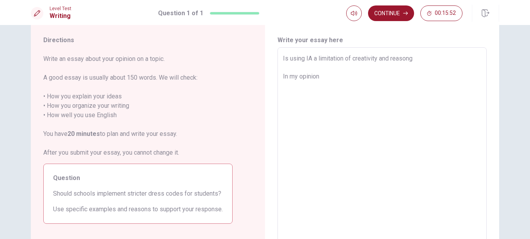
type textarea "Is using IA a limitation of creativity and reasong In my opinion"
type textarea "x"
type textarea "Is using IA a limitation of creativity and reasong In my opinion u"
type textarea "x"
type textarea "Is using IA a limitation of creativity and reasong In my opinion us"
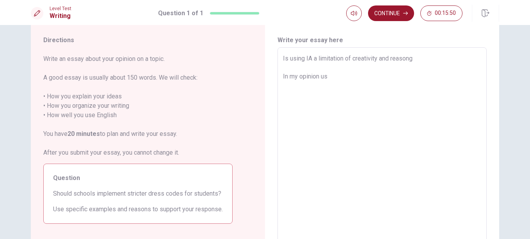
type textarea "x"
type textarea "Is using IA a limitation of creativity and reasong In my opinion usi"
type textarea "x"
type textarea "Is using IA a limitation of creativity and reasong In my opinion usin"
type textarea "x"
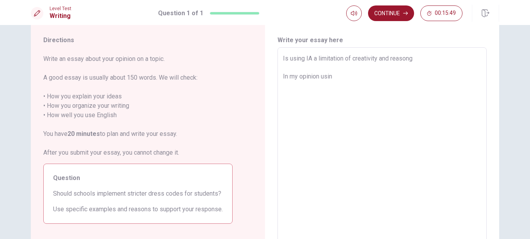
type textarea "Is using IA a limitation of creativity and reasong In my opinion using"
type textarea "x"
type textarea "Is using IA a limitation of creativity and reasong In my opinion using"
type textarea "x"
type textarea "Is using IA a limitation of creativity and reasong In my opinion using a"
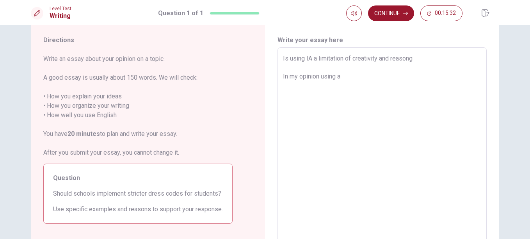
type textarea "x"
type textarea "Is using IA a limitation of creativity and reasong In my opinion using ar"
type textarea "x"
type textarea "Is using IA a limitation of creativity and reasong In my opinion using art"
type textarea "x"
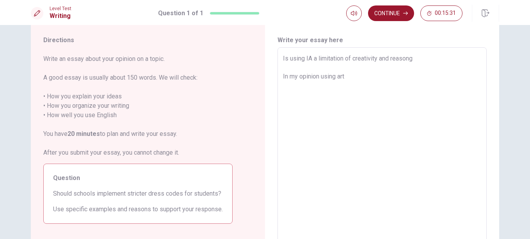
type textarea "Is using IA a limitation of creativity and reasong In my opinion using arti"
type textarea "x"
type textarea "Is using IA a limitation of creativity and reasong In my opinion using artif"
type textarea "x"
type textarea "Is using IA a limitation of creativity and reasong In my opinion using artifi"
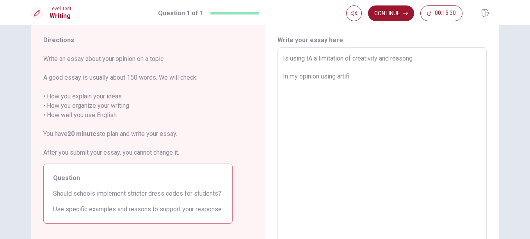
type textarea "x"
type textarea "Is using IA a limitation of creativity and reasong In my opinion using artific"
type textarea "x"
type textarea "Is using IA a limitation of creativity and reasong In my opinion using artifici"
type textarea "x"
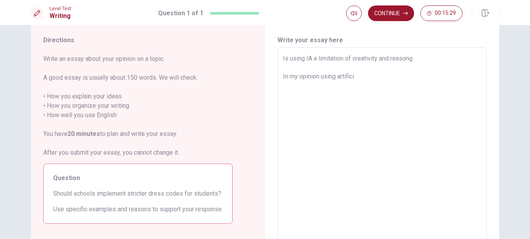
type textarea "Is using IA a limitation of creativity and reasong In my opinion using artificia"
type textarea "x"
type textarea "Is using IA a limitation of creativity and reasong In my opinion using artifici…"
type textarea "x"
type textarea "Is using IA a limitation of creativity and reasong In my opinion using artifici…"
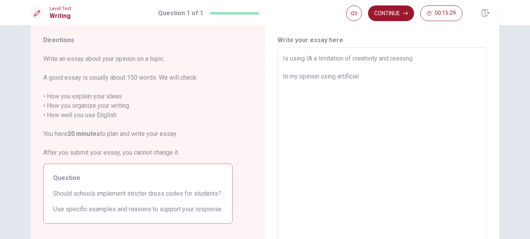
type textarea "x"
type textarea "Is using IA a limitation of creativity and reasong In my opinion using artifici…"
type textarea "x"
type textarea "Is using IA a limitation of creativity and reasong In my opinion using artifici…"
type textarea "x"
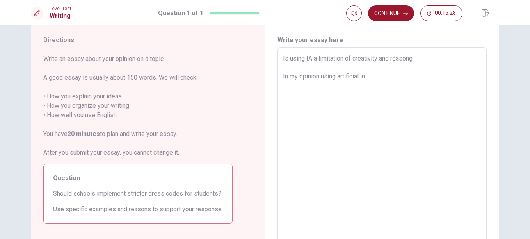
type textarea "Is using IA a limitation of creativity and reasong In my opinion using artifici…"
type textarea "x"
click at [308, 59] on textarea "Is using IA a limitation of creativity and reasong For the last couple years AI" at bounding box center [382, 155] width 198 height 203
click at [364, 79] on textarea "Is using AI a limitation of creativity and reasong For the last couple years AI" at bounding box center [382, 155] width 198 height 203
click at [426, 77] on textarea "Is using AI a limitation of creativity and reasong For the last couple years ar…" at bounding box center [382, 155] width 198 height 203
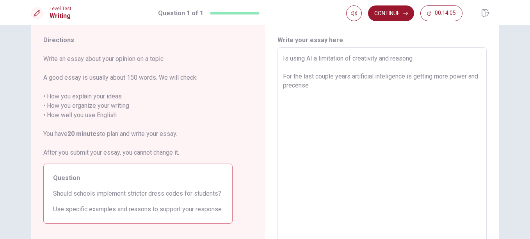
click at [327, 89] on textarea "Is using AI a limitation of creativity and reasong For the last couple years ar…" at bounding box center [382, 155] width 198 height 203
click at [448, 89] on textarea "Is using AI a limitation of creativity and reasong For the last couple years ar…" at bounding box center [382, 155] width 198 height 203
click at [466, 85] on textarea "Is using AI a limitation of creativity and reasong For the last couple years ar…" at bounding box center [382, 155] width 198 height 203
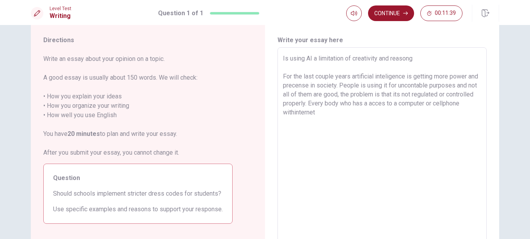
click at [323, 114] on textarea "Is using AI a limitation of creativity and reasong For the last couple years ar…" at bounding box center [382, 155] width 198 height 203
click at [351, 114] on textarea "Is using AI a limitation of creativity and reasong For the last couple years ar…" at bounding box center [382, 155] width 198 height 203
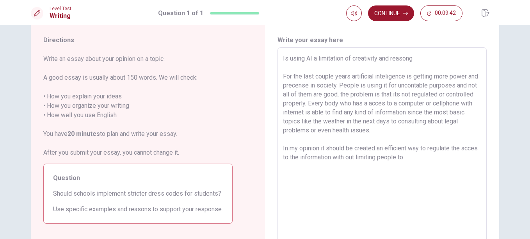
click at [469, 149] on textarea "Is using AI a limitation of creativity and reasong For the last couple years ar…" at bounding box center [382, 155] width 198 height 203
drag, startPoint x: 442, startPoint y: 160, endPoint x: 409, endPoint y: 155, distance: 32.7
click at [409, 155] on textarea "Is using AI a limitation of creativity and reasong For the last couple years ar…" at bounding box center [382, 155] width 198 height 203
click at [310, 164] on textarea "Is using AI a limitation of creativity and reasong For the last couple years ar…" at bounding box center [382, 155] width 198 height 203
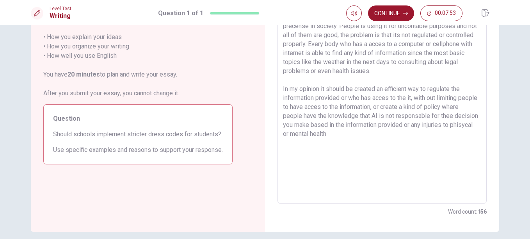
scroll to position [82, 0]
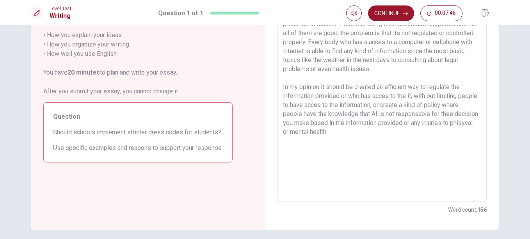
click at [471, 112] on textarea "Is using AI a limitation of creativity and reasong For the last couple years ar…" at bounding box center [382, 94] width 198 height 203
click at [370, 135] on textarea "Is using AI a limitation of creativity and reasong For the last couple years ar…" at bounding box center [382, 94] width 198 height 203
click at [335, 150] on textarea "Is using AI a limitation of creativity and reasong For the last couple years ar…" at bounding box center [382, 94] width 198 height 203
click at [369, 151] on textarea "Is using AI a limitation of creativity and reasong For the last couple years ar…" at bounding box center [382, 94] width 198 height 203
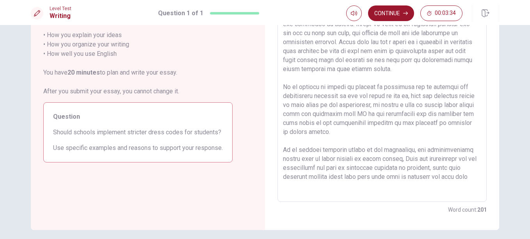
click at [436, 178] on textarea at bounding box center [382, 94] width 198 height 203
click at [458, 178] on textarea at bounding box center [382, 94] width 198 height 203
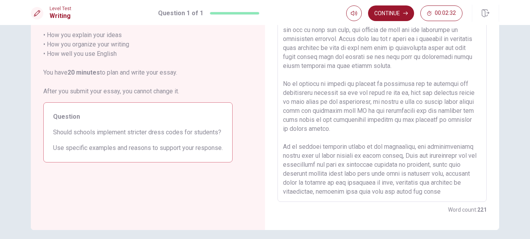
click at [372, 192] on textarea at bounding box center [382, 94] width 198 height 203
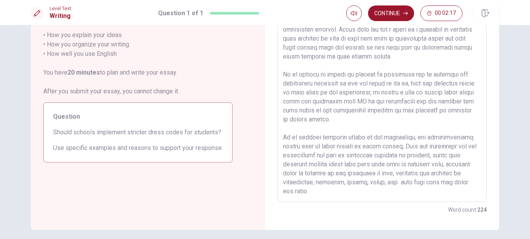
click at [339, 195] on textarea at bounding box center [382, 94] width 198 height 203
click at [379, 11] on button "Continue" at bounding box center [391, 13] width 46 height 16
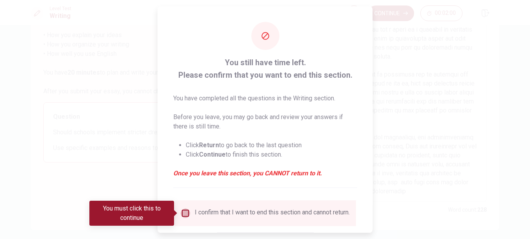
click at [182, 214] on input "You must click this to continue" at bounding box center [185, 212] width 9 height 9
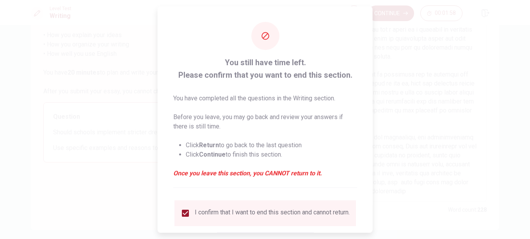
scroll to position [52, 0]
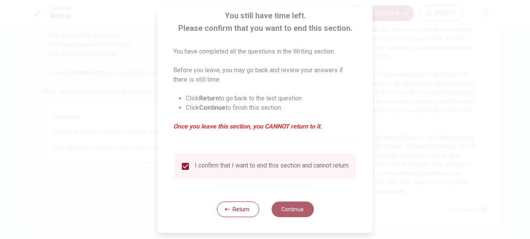
click at [298, 209] on button "Continue" at bounding box center [292, 209] width 42 height 16
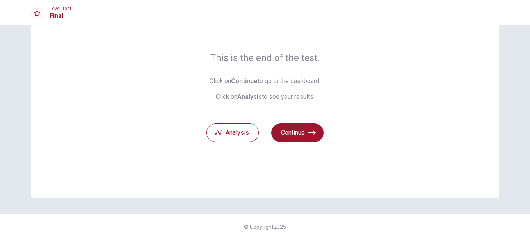
scroll to position [45, 0]
click at [230, 137] on button "Analysis" at bounding box center [233, 132] width 52 height 19
